Goal: Task Accomplishment & Management: Use online tool/utility

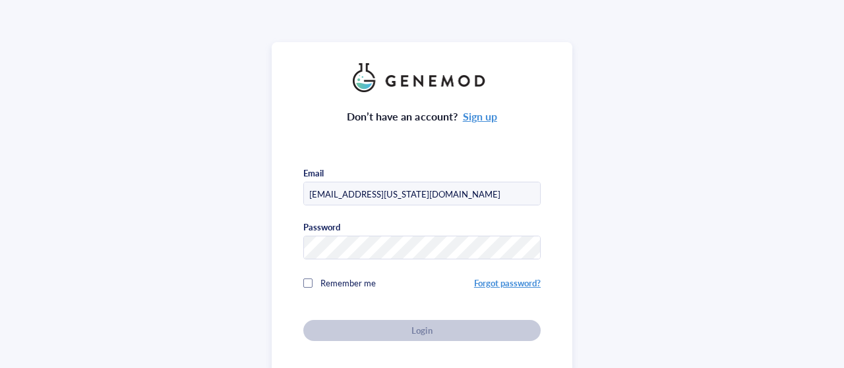
type input "quinnm@ohio.edu"
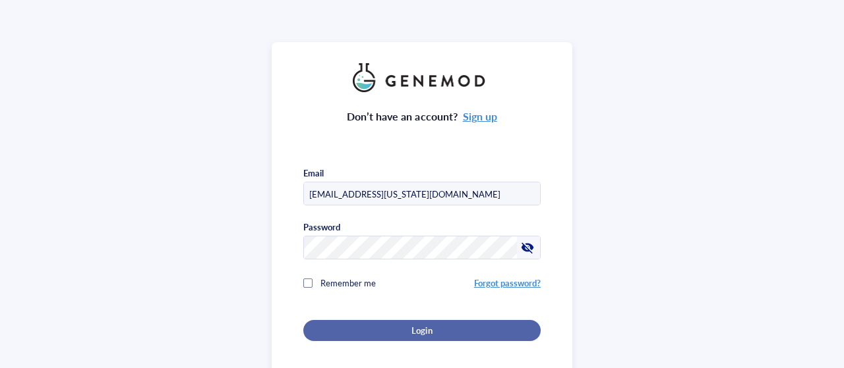
click at [371, 333] on div "Login" at bounding box center [421, 331] width 195 height 12
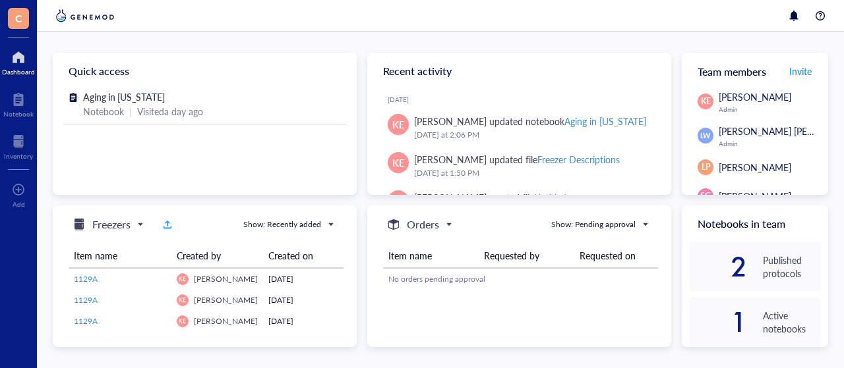
click at [20, 152] on div "Inventory" at bounding box center [18, 156] width 29 height 8
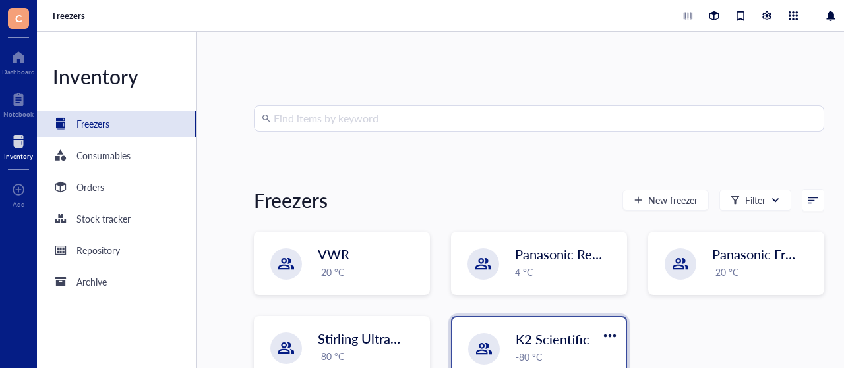
click at [527, 333] on span "K2 Scientific" at bounding box center [552, 339] width 74 height 18
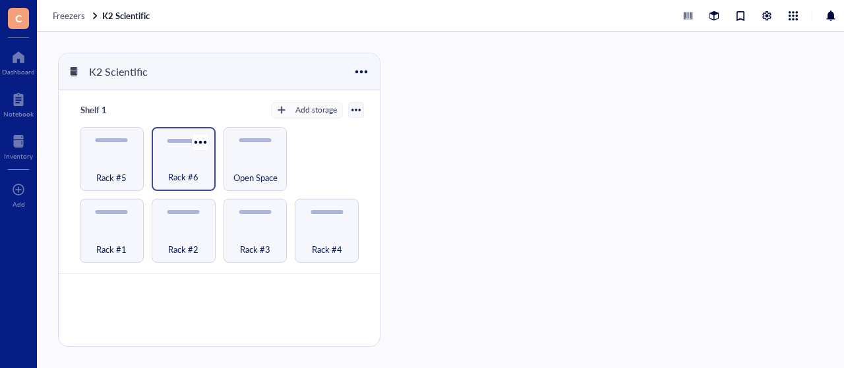
click at [189, 160] on div "Rack #6" at bounding box center [183, 170] width 51 height 29
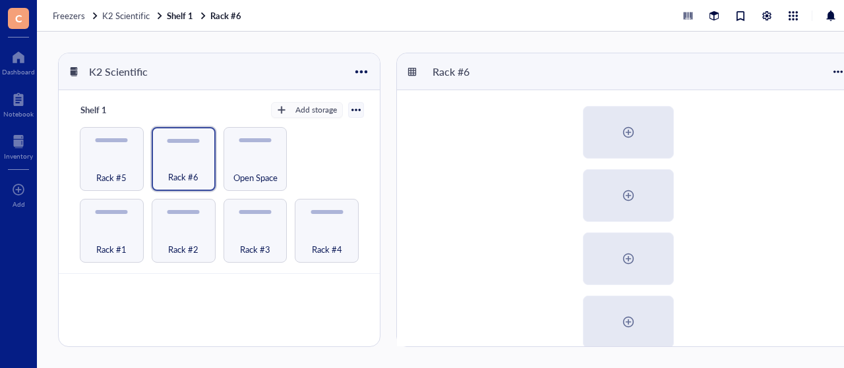
scroll to position [50, 0]
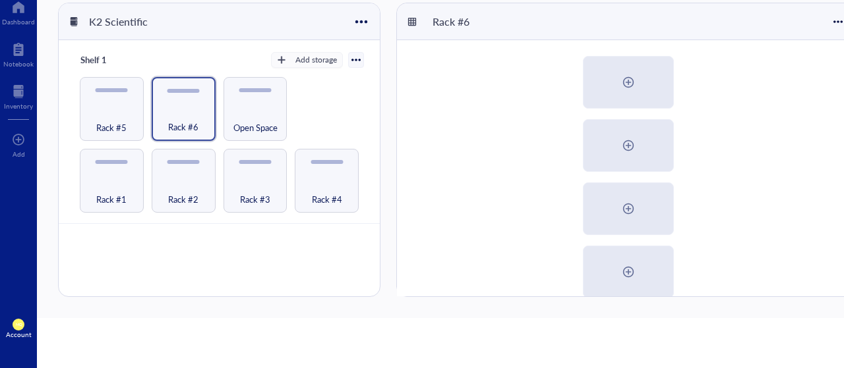
click at [816, 158] on div "AGO Saliva (Primary) AGO Saliva (Back up)" at bounding box center [628, 272] width 462 height 464
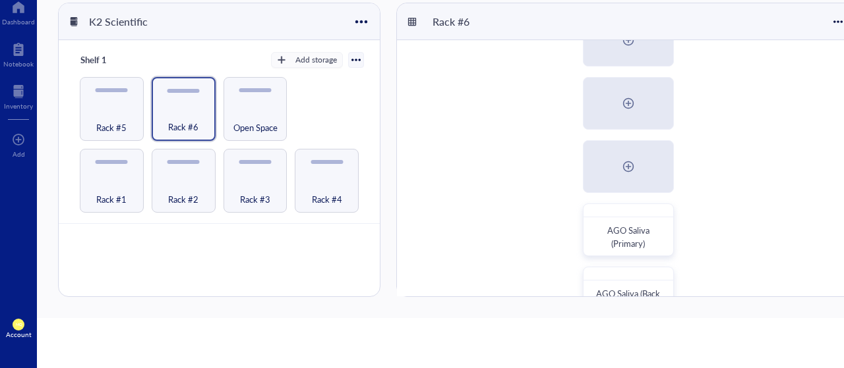
scroll to position [207, 0]
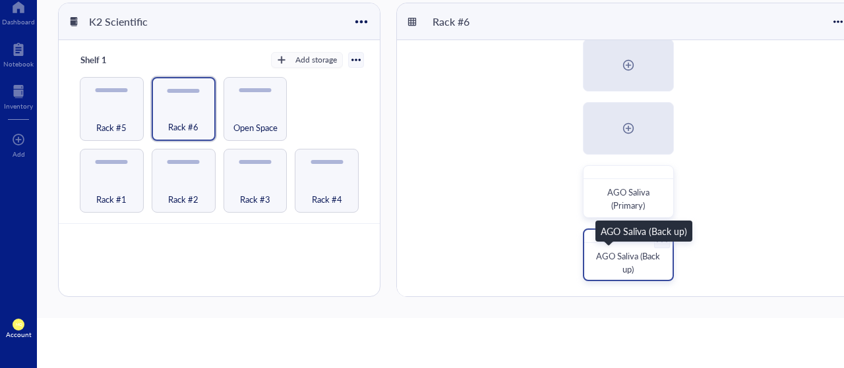
click at [634, 254] on span "AGO Saliva (Back up)" at bounding box center [629, 263] width 66 height 26
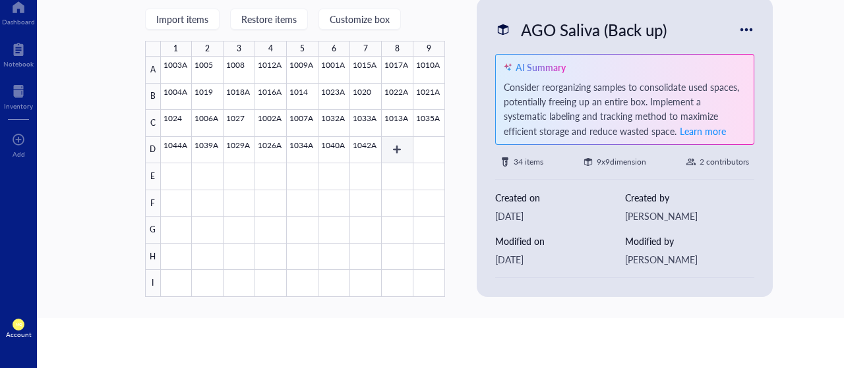
click at [398, 143] on div at bounding box center [303, 177] width 284 height 241
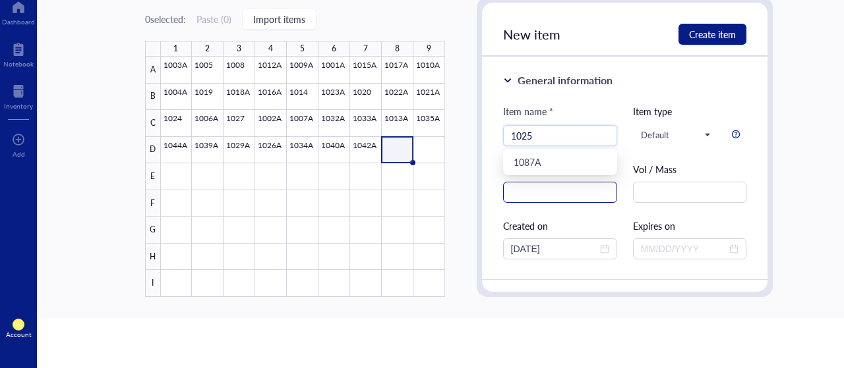
type input "1025"
click at [579, 194] on input "text" at bounding box center [560, 192] width 114 height 21
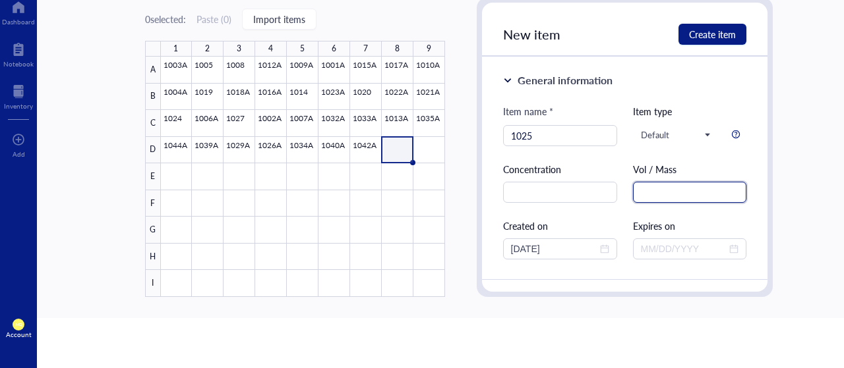
click at [664, 193] on input "text" at bounding box center [690, 192] width 114 height 21
drag, startPoint x: 764, startPoint y: 96, endPoint x: 765, endPoint y: 125, distance: 29.0
click at [789, 88] on div "0 selected: Paste ( 0 ) Import items 1 2 3 4 5 6 7 8 9 A B C D E F G H I 1003A …" at bounding box center [459, 150] width 844 height 337
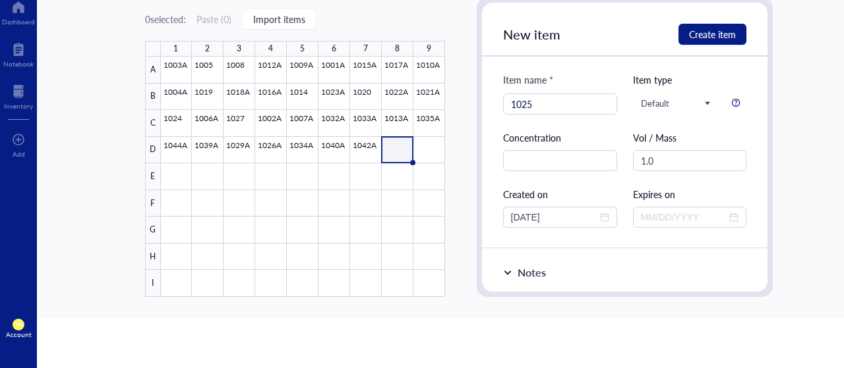
scroll to position [20, 0]
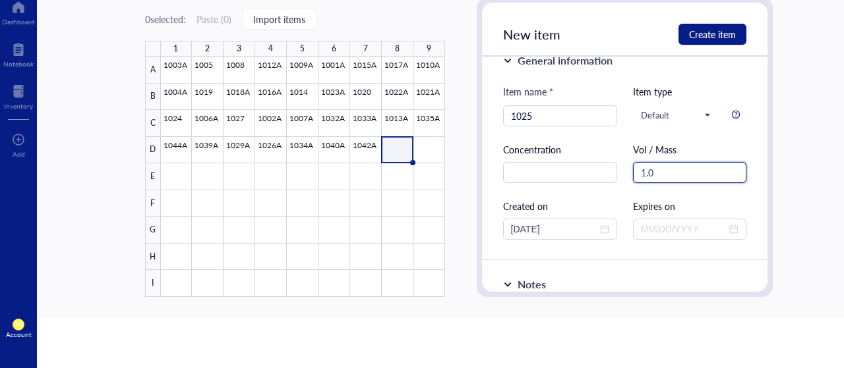
click at [673, 177] on input "1.0" at bounding box center [690, 172] width 114 height 21
type input "1"
click at [19, 96] on div at bounding box center [18, 91] width 29 height 21
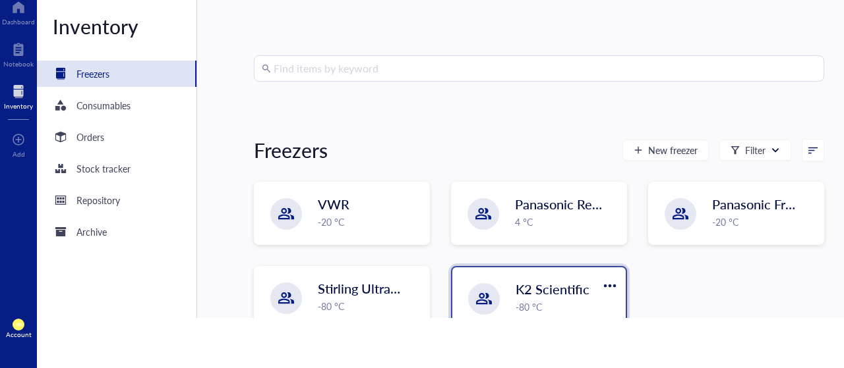
click at [558, 308] on div "-80 °C" at bounding box center [566, 307] width 102 height 15
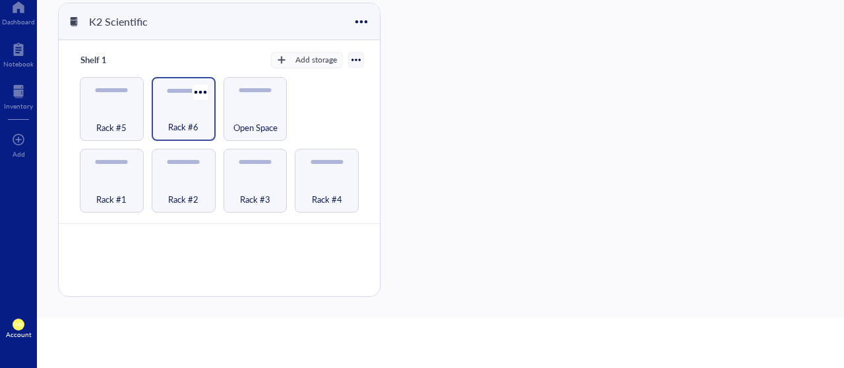
click at [190, 103] on div "Rack #6" at bounding box center [184, 109] width 64 height 64
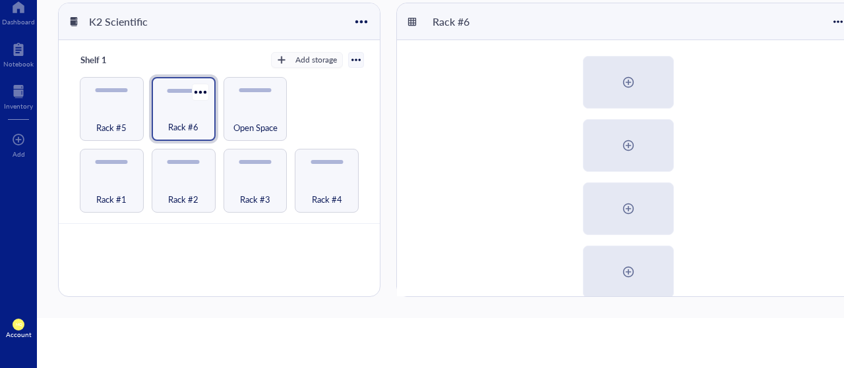
scroll to position [207, 0]
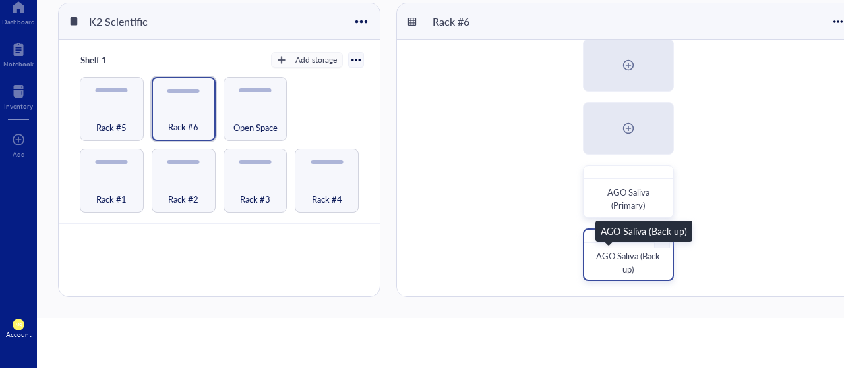
click at [633, 261] on span "AGO Saliva (Back up)" at bounding box center [629, 263] width 66 height 26
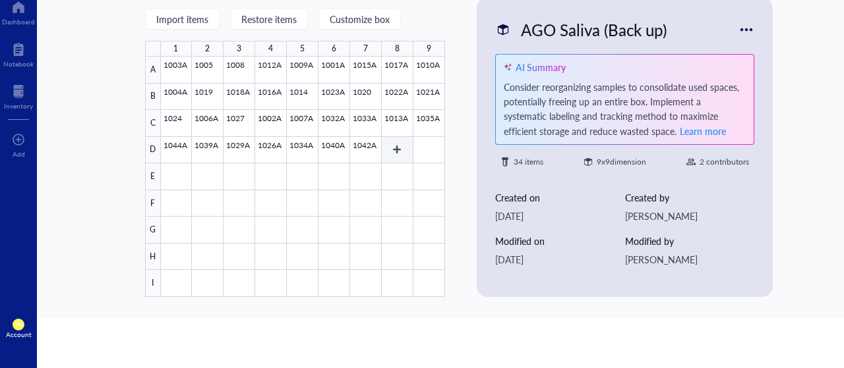
click at [406, 150] on div at bounding box center [303, 177] width 284 height 241
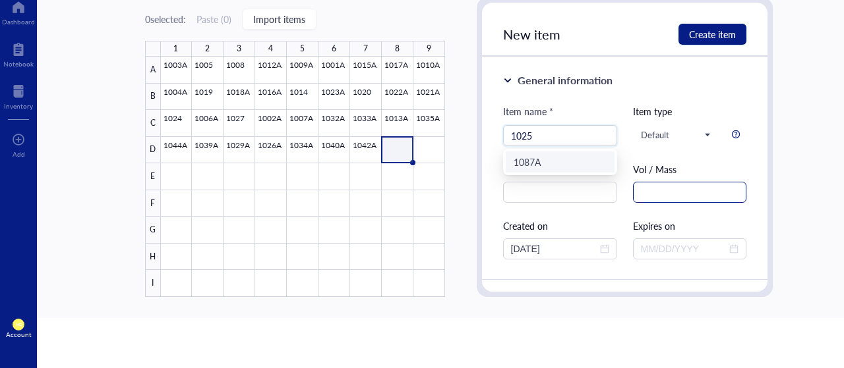
type input "1025"
click at [661, 191] on input "text" at bounding box center [690, 192] width 114 height 21
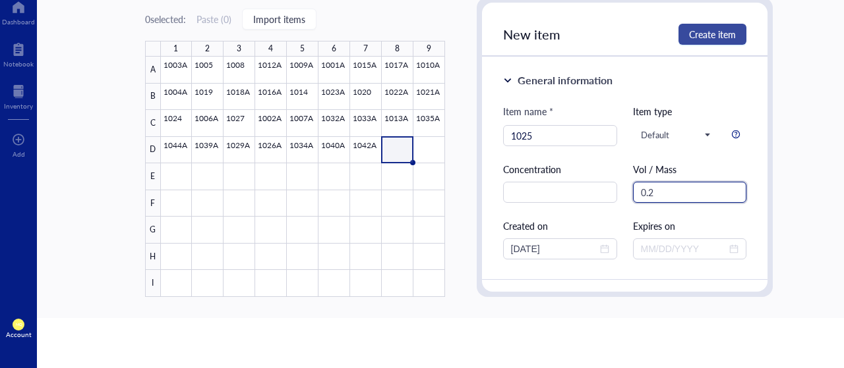
type input "0.2"
click at [723, 29] on span "Create item" at bounding box center [712, 34] width 47 height 11
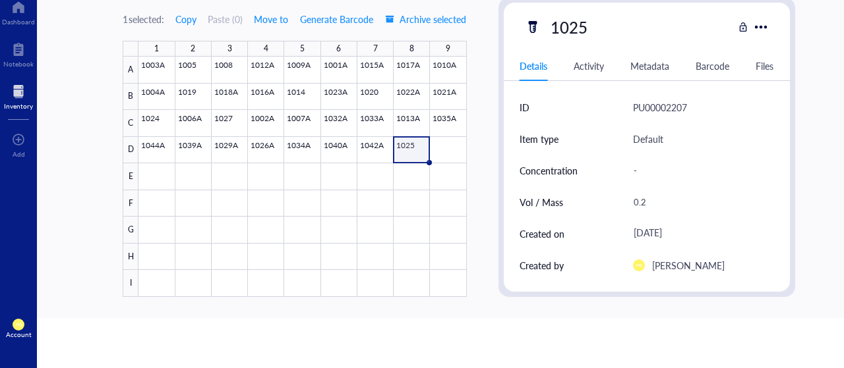
click at [11, 104] on div "Inventory" at bounding box center [18, 106] width 29 height 8
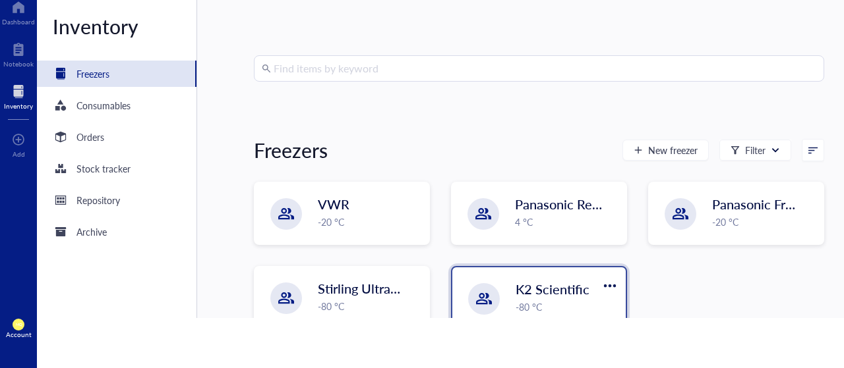
click at [566, 294] on span "K2 Scientific" at bounding box center [552, 289] width 74 height 18
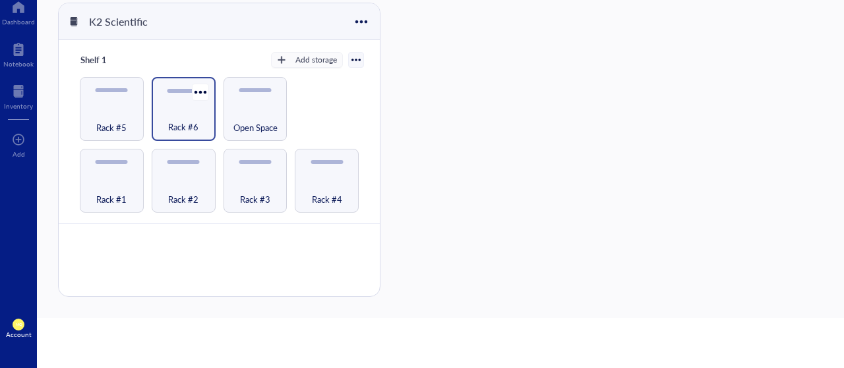
click at [165, 95] on div "Rack #6" at bounding box center [184, 109] width 64 height 64
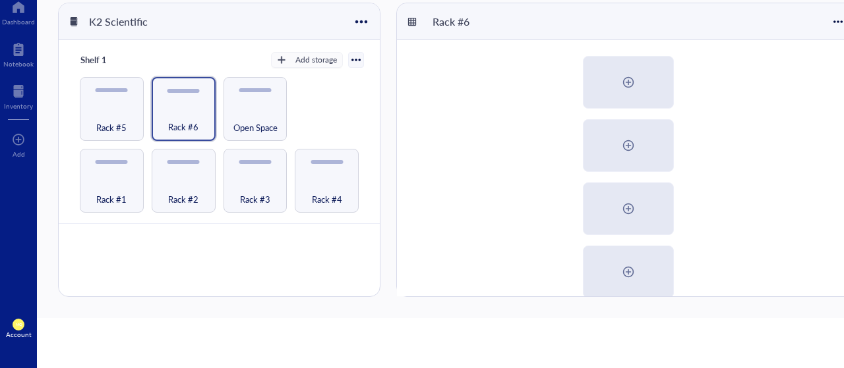
click at [807, 92] on div "AGO Saliva (Primary) AGO Saliva (Back up)" at bounding box center [628, 272] width 462 height 464
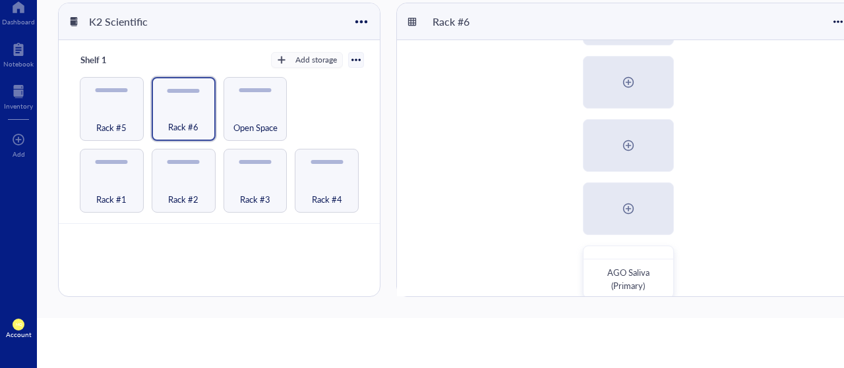
scroll to position [169, 0]
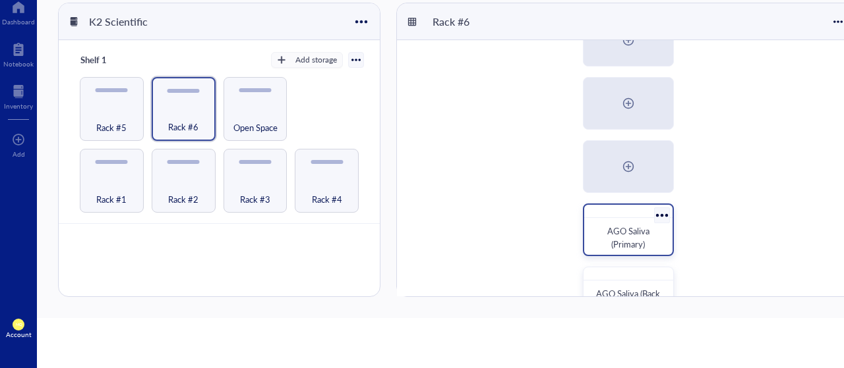
click at [624, 239] on span "AGO Saliva (Primary)" at bounding box center [629, 238] width 44 height 26
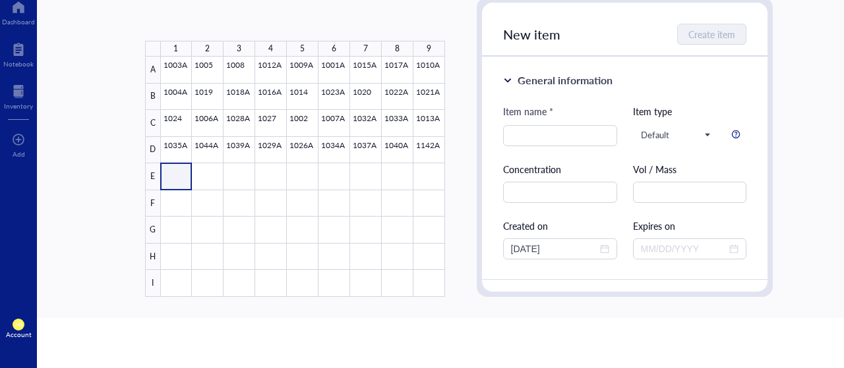
click at [177, 172] on div at bounding box center [303, 177] width 284 height 241
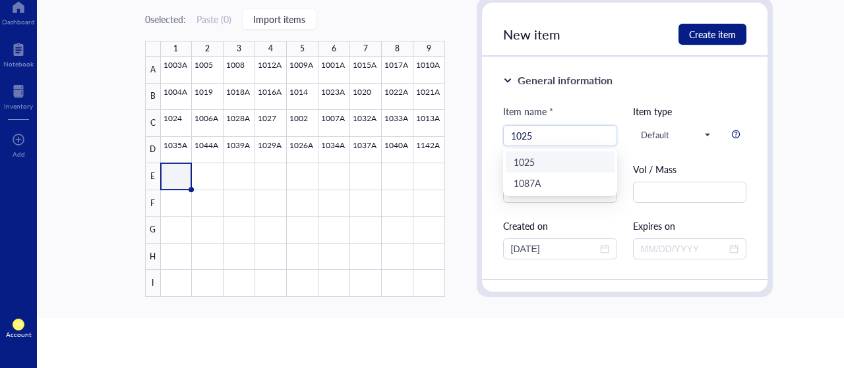
click at [537, 163] on div "1025" at bounding box center [559, 162] width 93 height 15
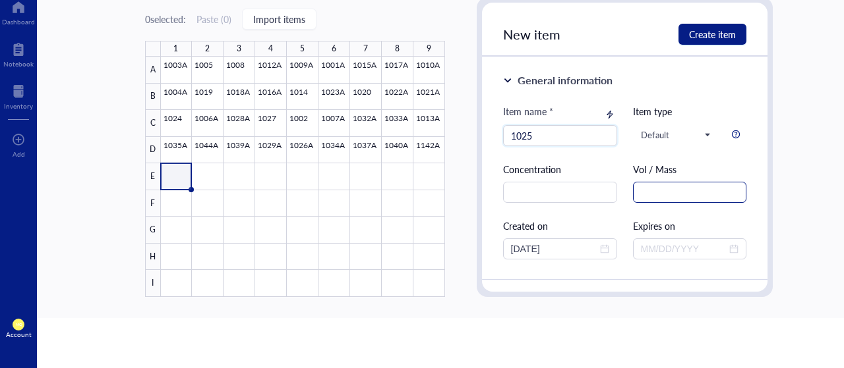
type input "1025"
click at [668, 189] on input "text" at bounding box center [690, 192] width 114 height 21
type input "1.0"
click at [705, 38] on span "Create item" at bounding box center [712, 34] width 47 height 11
